Goal: Transaction & Acquisition: Purchase product/service

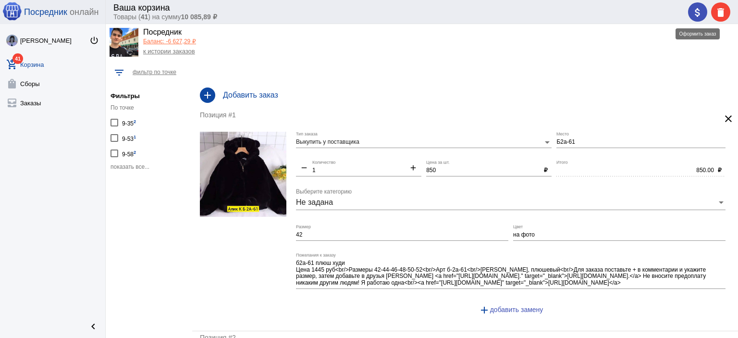
click at [697, 12] on mat-icon "attach_money" at bounding box center [698, 13] width 12 height 12
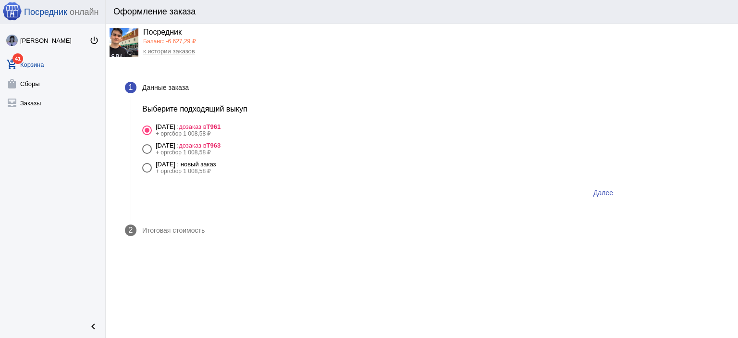
click at [216, 168] on div "+ оргсбор 1 008,58 ₽" at bounding box center [186, 171] width 61 height 7
click at [147, 172] on input "22 августа Пятница : новый заказ + оргсбор 1 008,58 ₽" at bounding box center [146, 172] width 0 height 0
radio input "true"
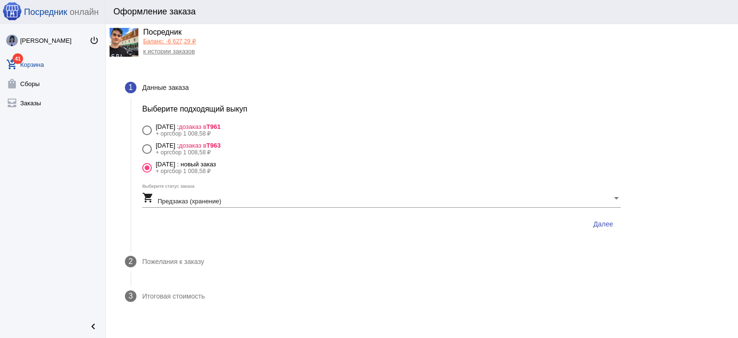
click at [617, 224] on button "Далее" at bounding box center [602, 223] width 35 height 17
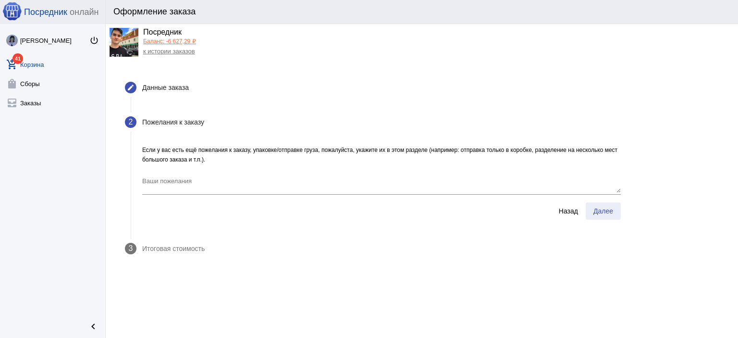
click at [617, 216] on button "Далее" at bounding box center [602, 210] width 35 height 17
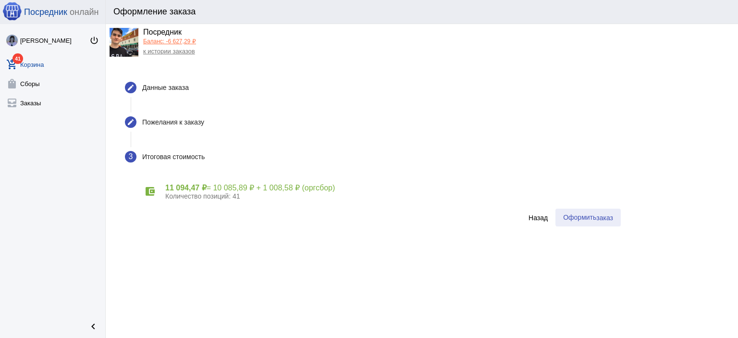
click at [617, 216] on button "Оформить заказ" at bounding box center [587, 217] width 65 height 18
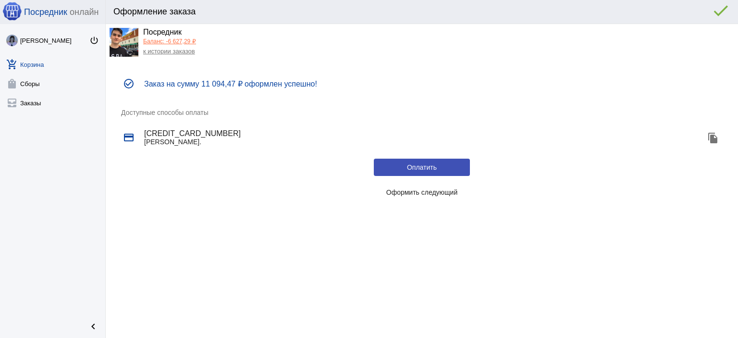
click at [432, 195] on span "Оформить следующий" at bounding box center [422, 192] width 72 height 8
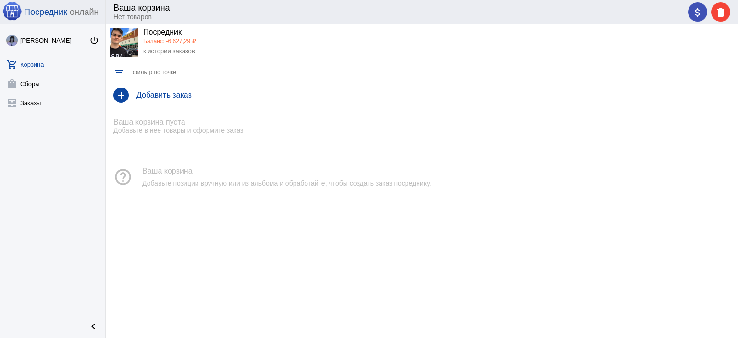
click at [182, 41] on link "Баланс: -6 627,29 ₽" at bounding box center [169, 41] width 53 height 7
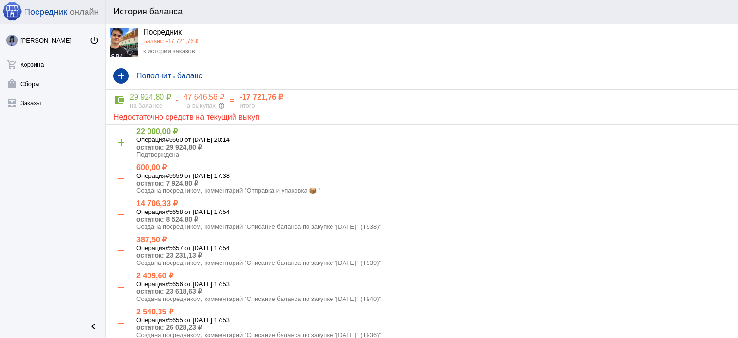
click at [174, 49] on link "к истории заказов" at bounding box center [169, 51] width 52 height 7
